Goal: Task Accomplishment & Management: Manage account settings

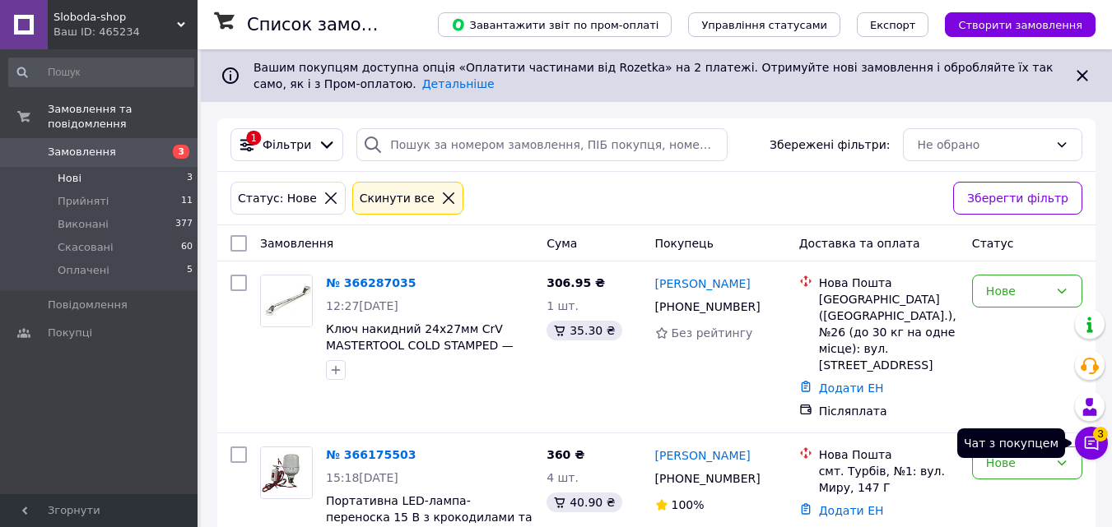
click at [1089, 444] on icon at bounding box center [1091, 444] width 14 height 14
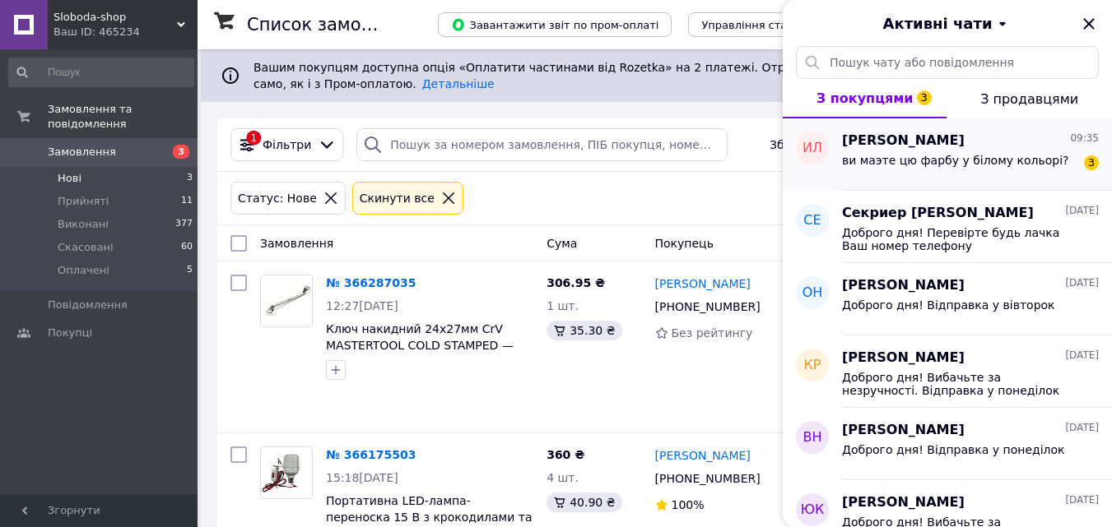
click at [963, 162] on span "ви маэте цю фарбу у білому кольорі?" at bounding box center [955, 160] width 226 height 13
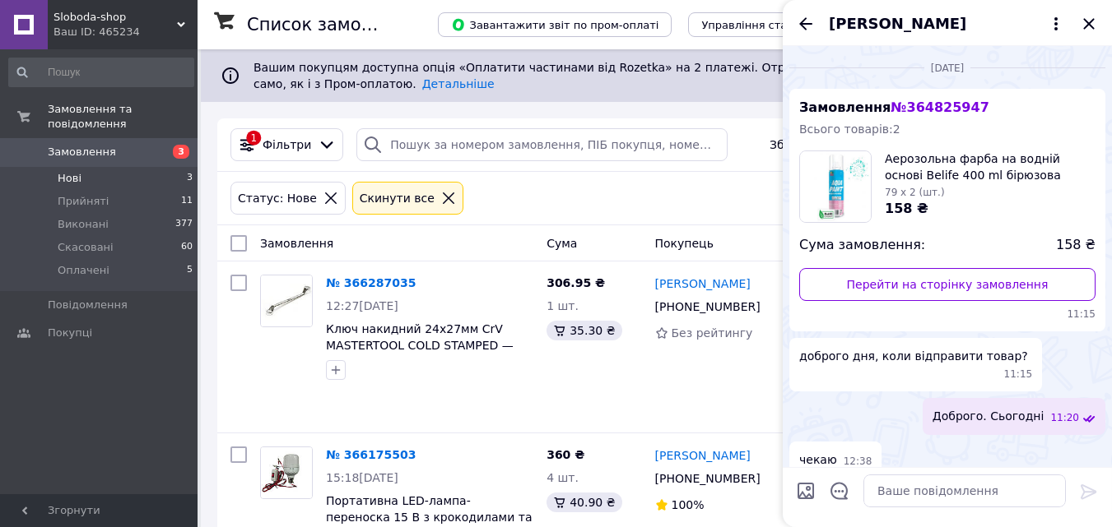
scroll to position [451, 0]
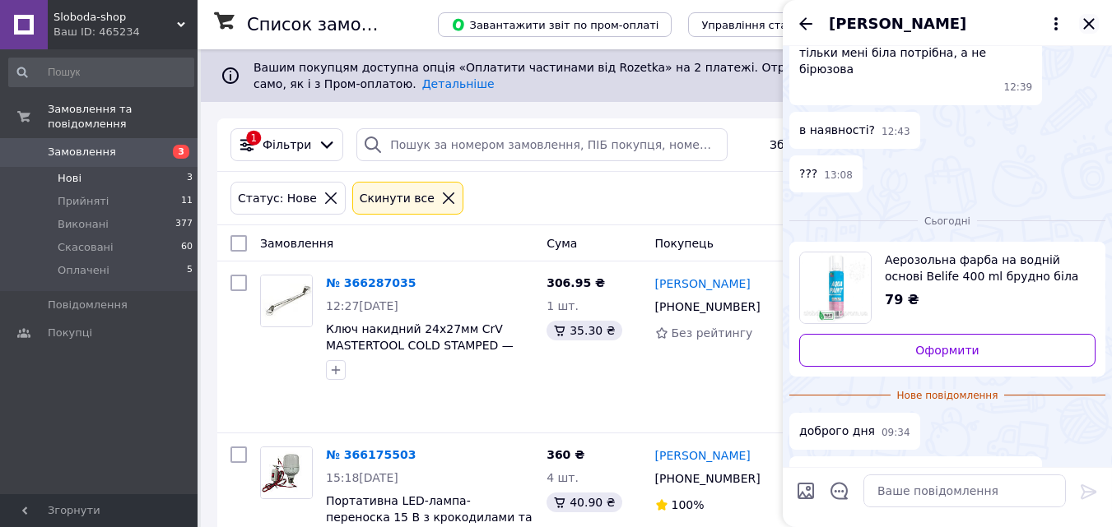
click at [1090, 23] on icon "Закрити" at bounding box center [1088, 23] width 11 height 11
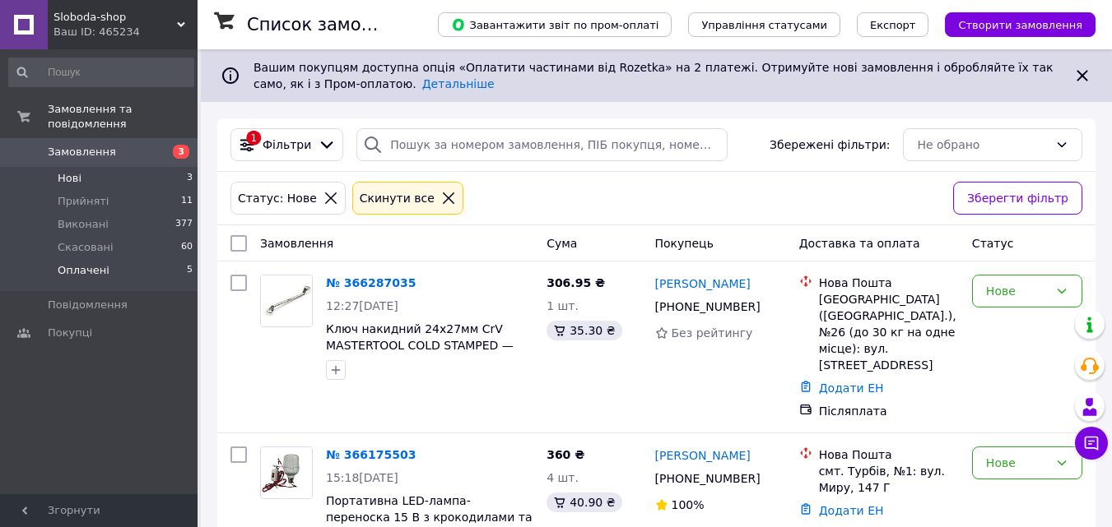
click at [101, 263] on span "Оплачені" at bounding box center [84, 270] width 52 height 15
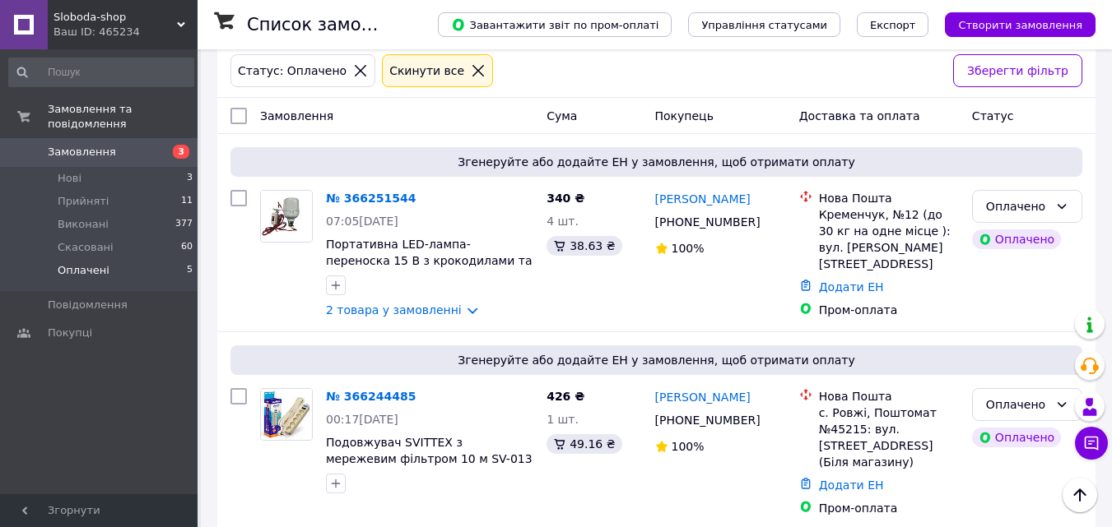
scroll to position [45, 0]
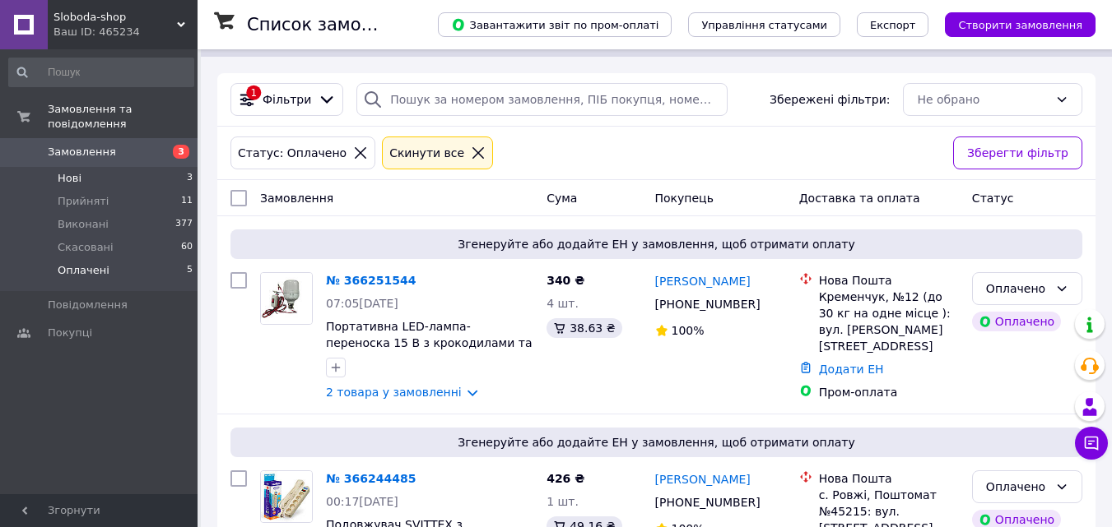
click at [91, 167] on li "Нові 3" at bounding box center [101, 178] width 202 height 23
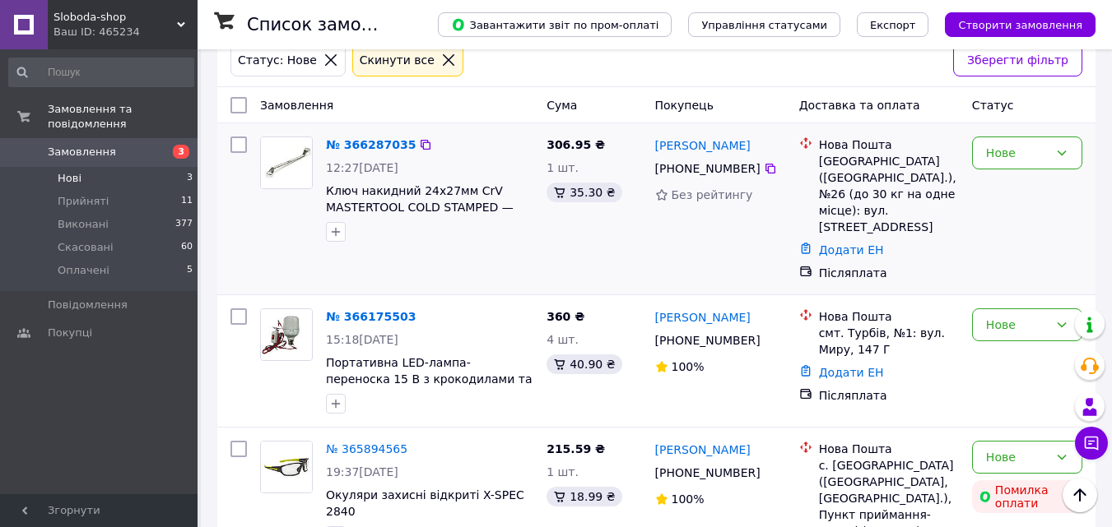
scroll to position [194, 0]
